Goal: Complete application form: Complete application form

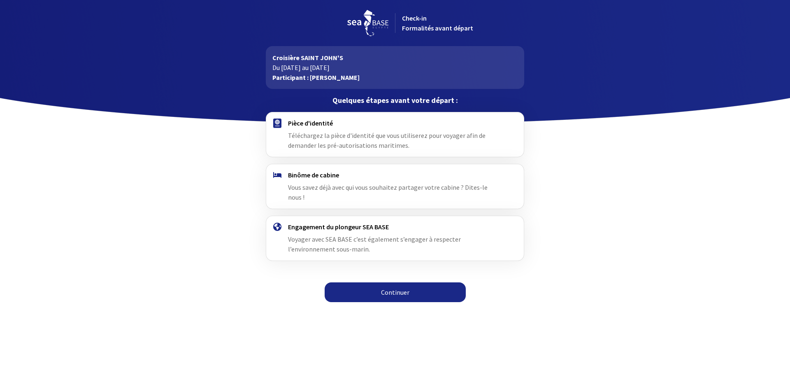
click at [402, 282] on link "Continuer" at bounding box center [395, 292] width 141 height 20
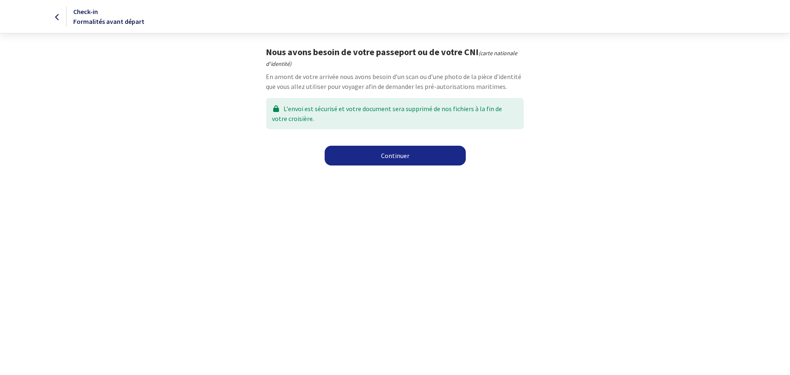
click at [401, 156] on link "Continuer" at bounding box center [395, 156] width 141 height 20
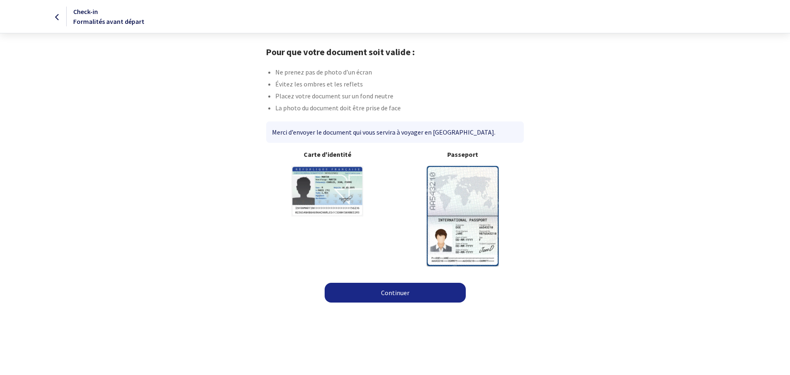
click at [327, 192] on img at bounding box center [327, 191] width 72 height 51
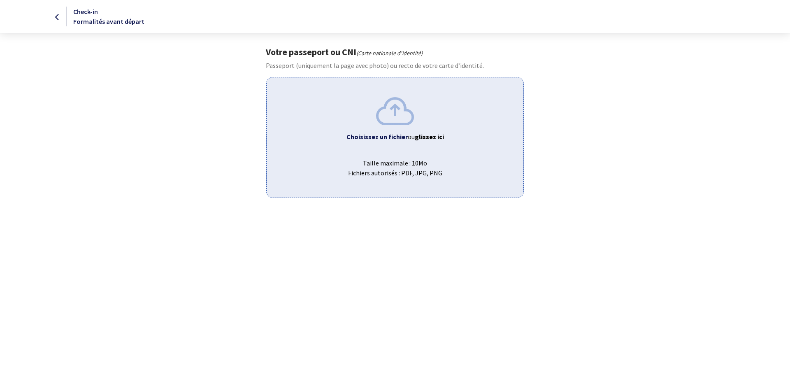
click at [367, 134] on b "Choisissez un fichier" at bounding box center [376, 136] width 61 height 8
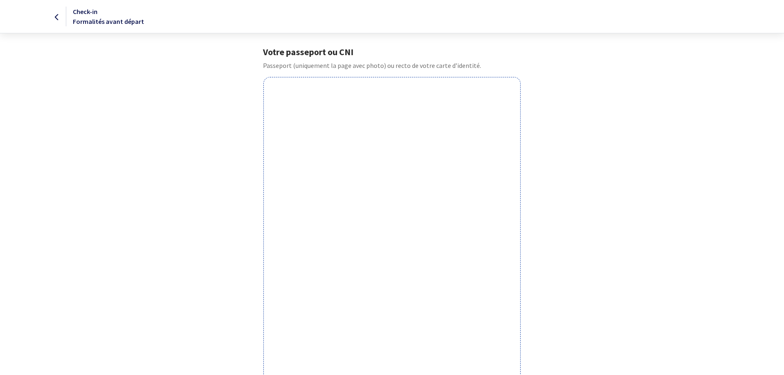
scroll to position [180, 0]
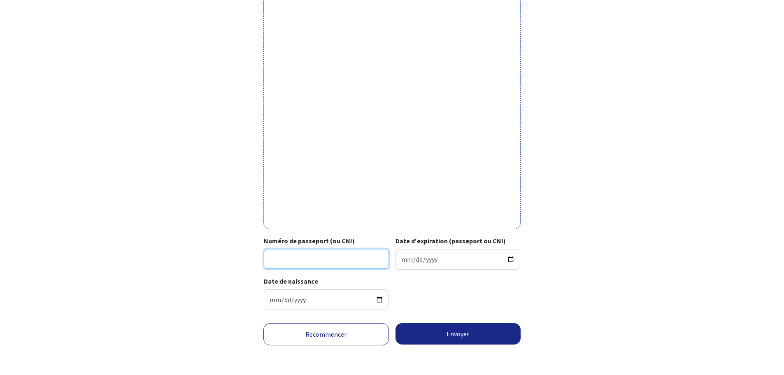
click at [344, 258] on input "Numéro de passeport (ou CNI)" at bounding box center [326, 259] width 125 height 20
drag, startPoint x: 327, startPoint y: 260, endPoint x: 359, endPoint y: 260, distance: 32.1
click at [330, 259] on input "Numéro de passeport (ou CNI)" at bounding box center [326, 259] width 125 height 20
type input "150538100810"
click at [437, 258] on input "Date d'expiration (passeport ou CNI)" at bounding box center [457, 259] width 125 height 21
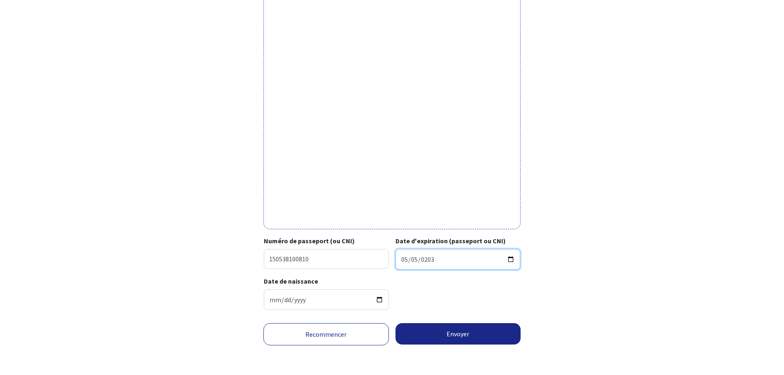
type input "2030-05-05"
drag, startPoint x: 501, startPoint y: 298, endPoint x: 497, endPoint y: 298, distance: 4.1
click at [501, 298] on div "Date de naissance 1979-04-24" at bounding box center [392, 296] width 256 height 40
click at [470, 334] on button "Envoyer" at bounding box center [457, 333] width 125 height 21
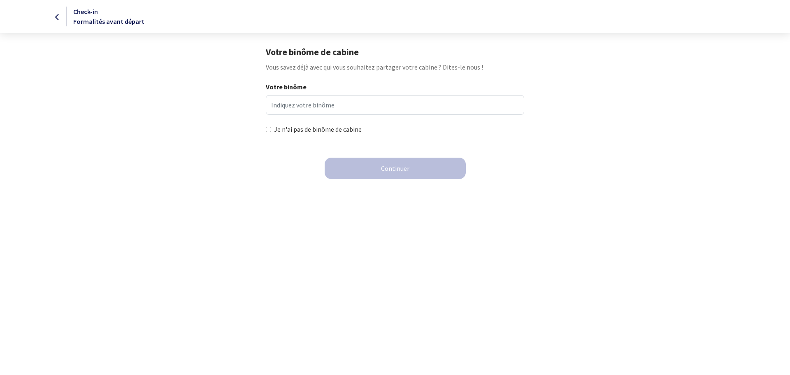
drag, startPoint x: 267, startPoint y: 130, endPoint x: 281, endPoint y: 130, distance: 13.6
click at [268, 130] on input "Je n'ai pas de binôme de cabine" at bounding box center [268, 129] width 5 height 5
checkbox input "true"
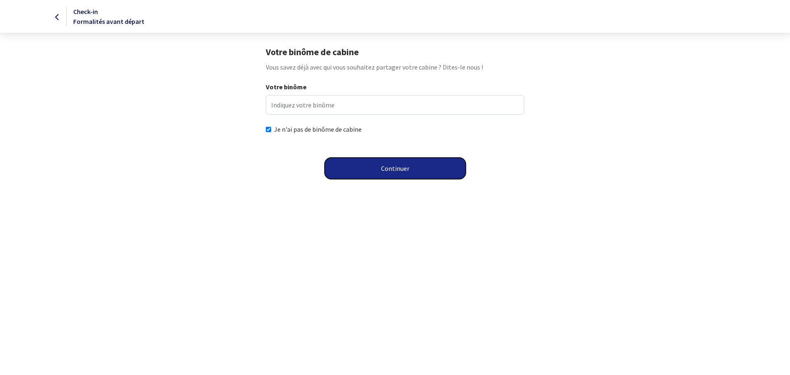
click at [405, 165] on button "Continuer" at bounding box center [395, 168] width 141 height 21
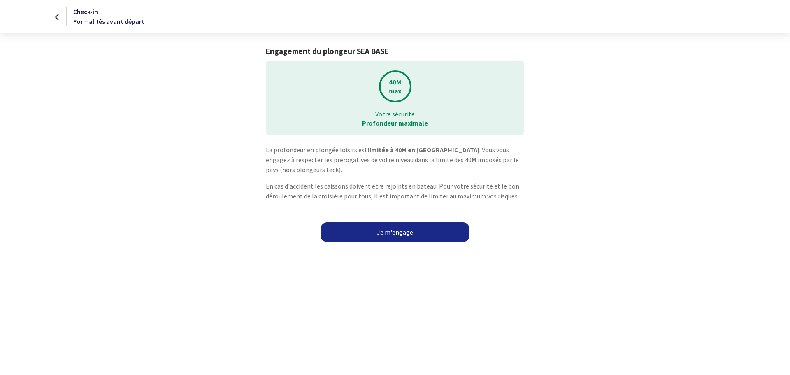
click at [412, 233] on link "Je m'engage" at bounding box center [394, 232] width 149 height 20
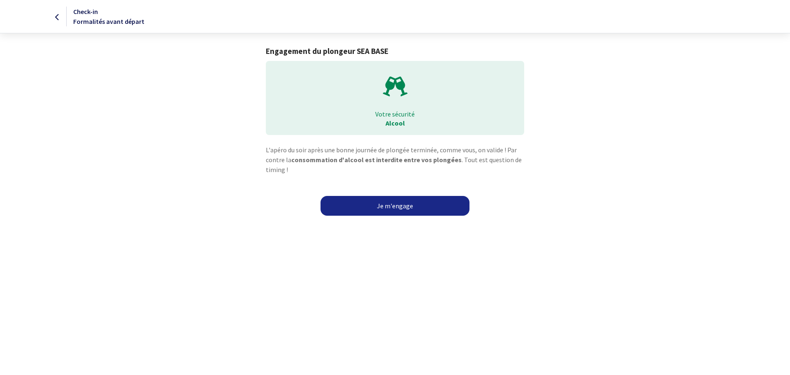
click at [411, 207] on link "Je m'engage" at bounding box center [394, 206] width 149 height 20
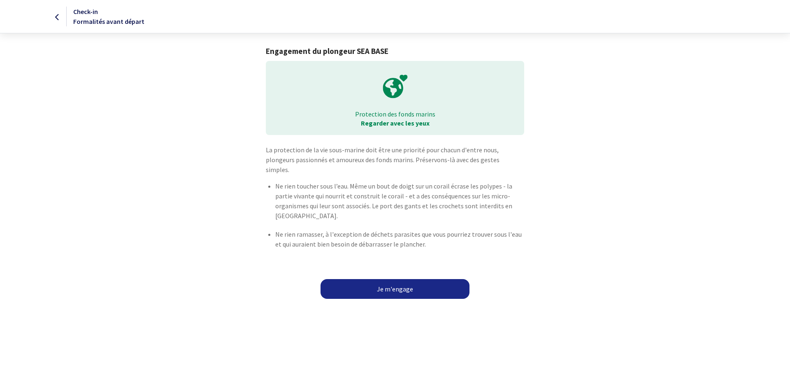
click at [398, 279] on link "Je m'engage" at bounding box center [394, 289] width 149 height 20
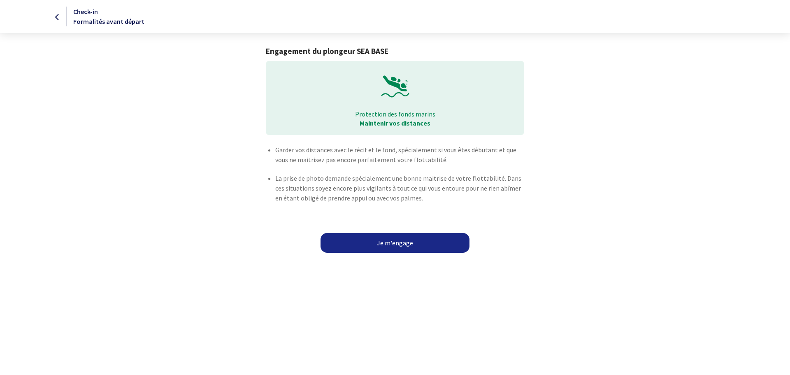
click at [390, 240] on link "Je m'engage" at bounding box center [394, 243] width 149 height 20
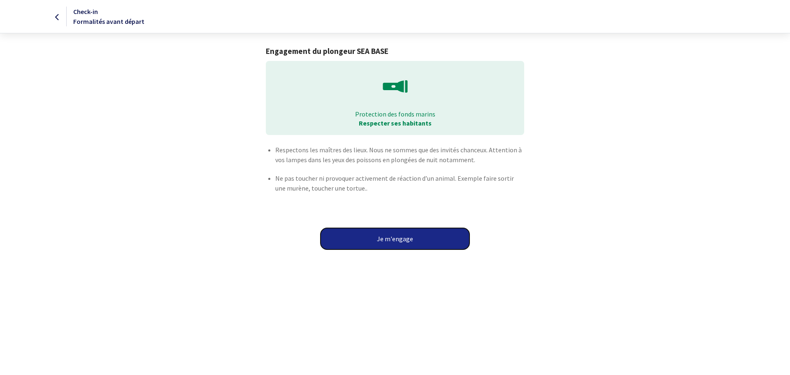
click at [394, 239] on button "Je m'engage" at bounding box center [394, 238] width 149 height 21
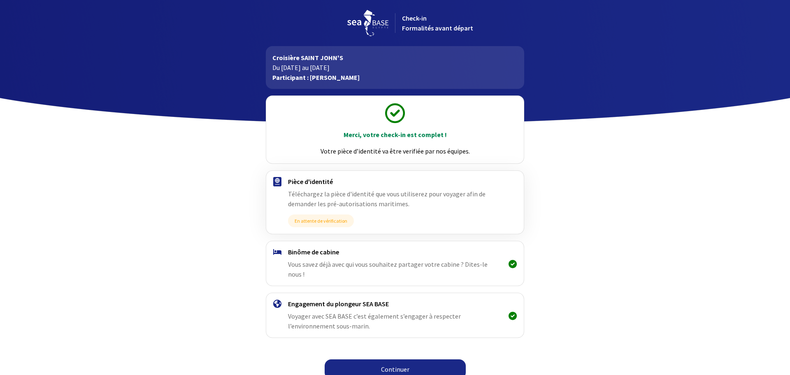
click at [395, 360] on link "Continuer" at bounding box center [395, 369] width 141 height 20
